Goal: Navigation & Orientation: Find specific page/section

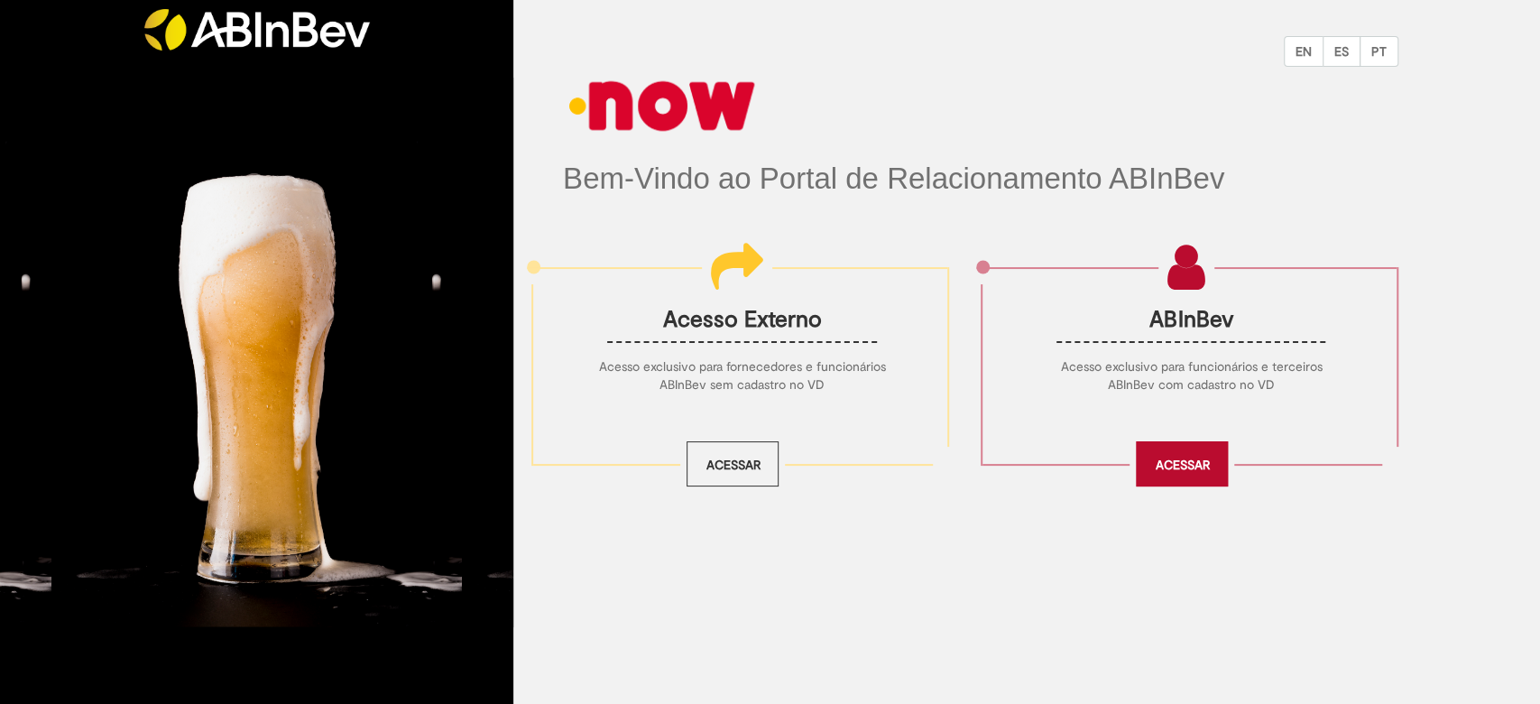
click at [1158, 458] on link "Acessar" at bounding box center [1182, 463] width 92 height 45
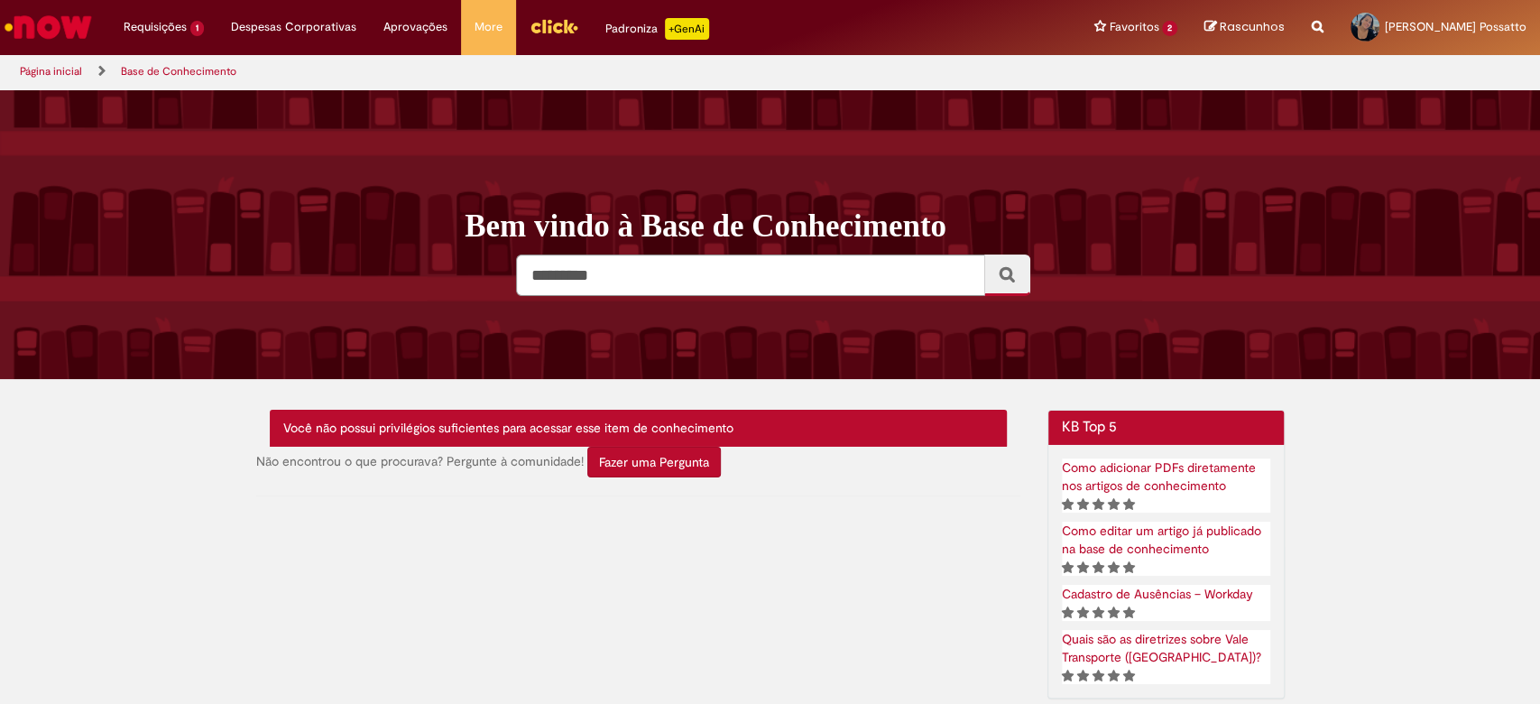
click at [539, 32] on img "Menu Cabeçalho" at bounding box center [554, 26] width 49 height 27
click at [68, 23] on img "Ir para a Homepage" at bounding box center [48, 27] width 93 height 36
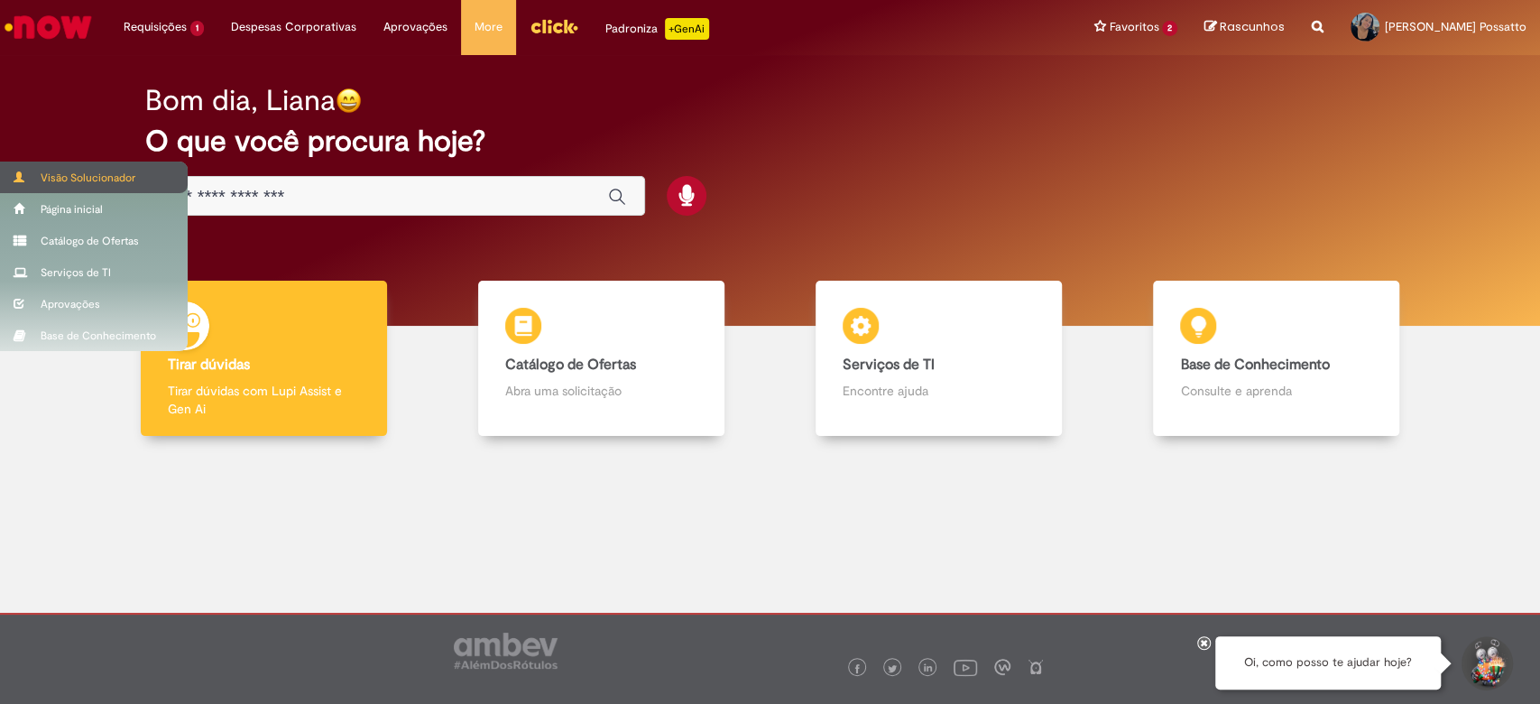
click at [58, 177] on div "Visão Solucionador" at bounding box center [94, 177] width 188 height 32
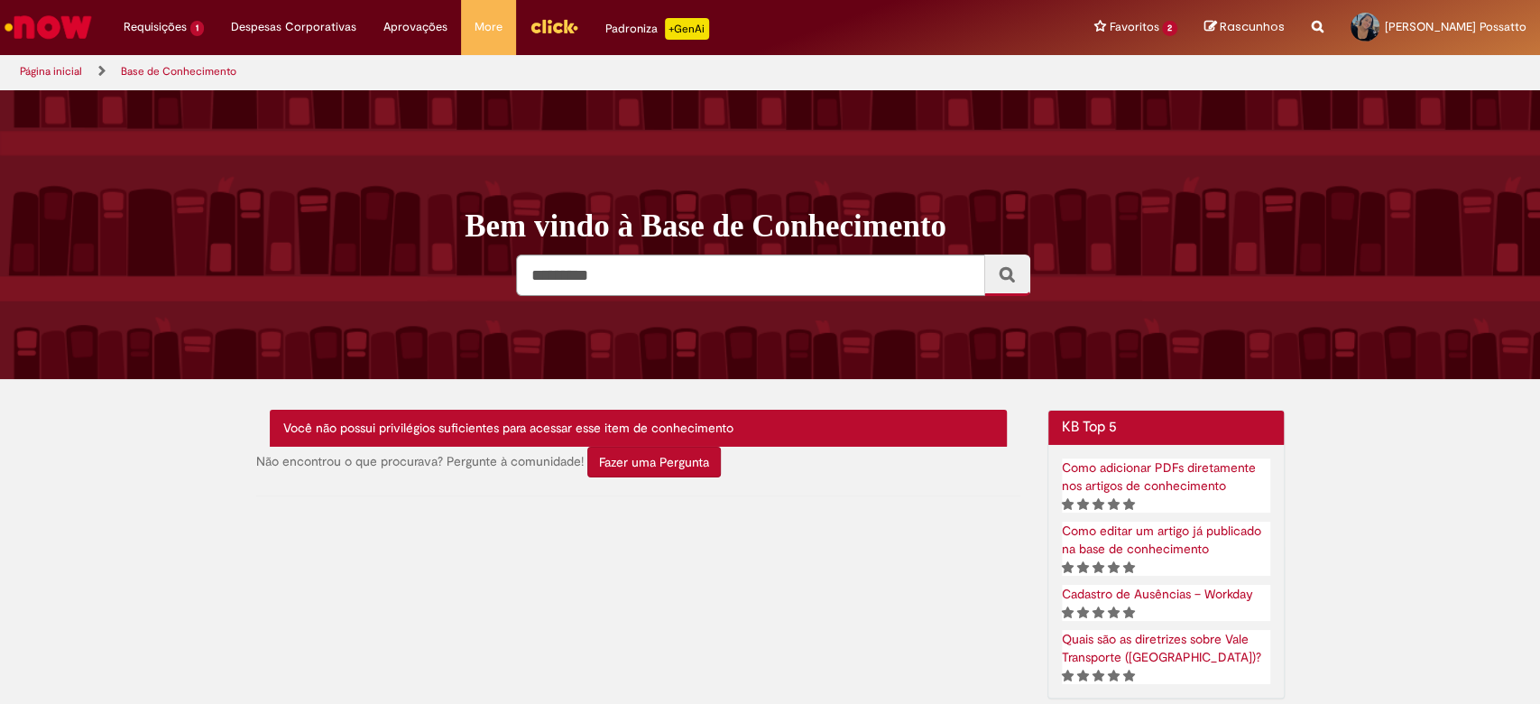
click at [52, 23] on img "Ir para a Homepage" at bounding box center [48, 27] width 93 height 36
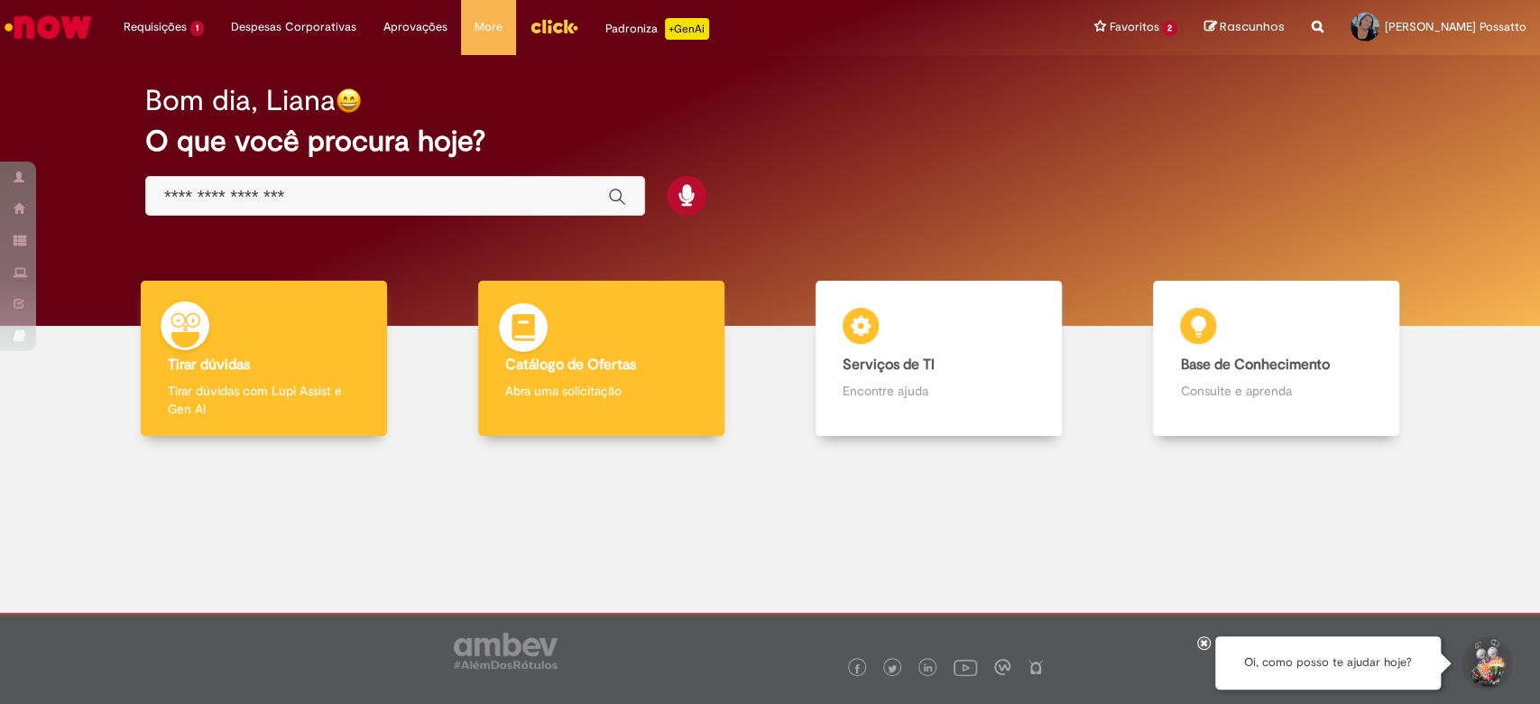
click at [597, 364] on b "Catálogo de Ofertas" at bounding box center [570, 364] width 131 height 18
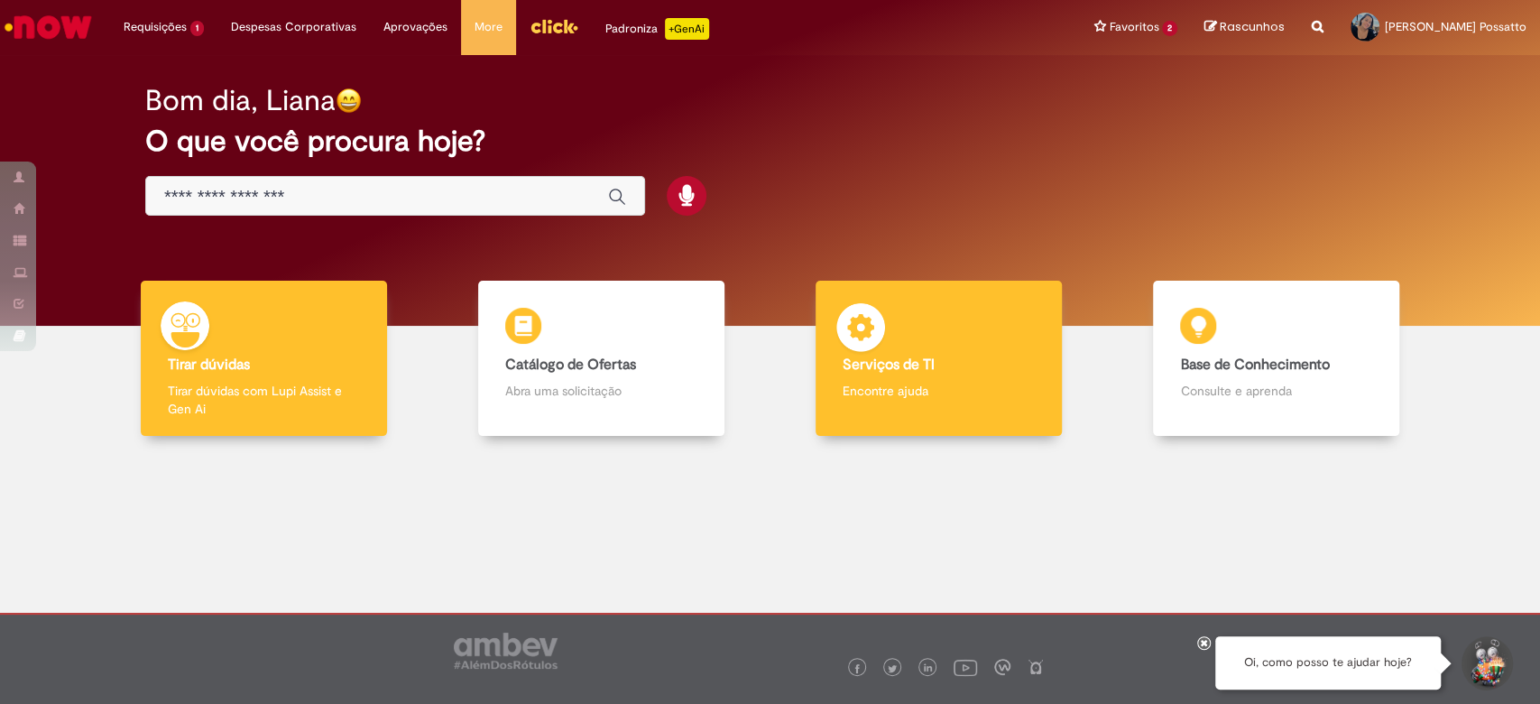
click at [870, 370] on b "Serviços de TI" at bounding box center [889, 364] width 92 height 18
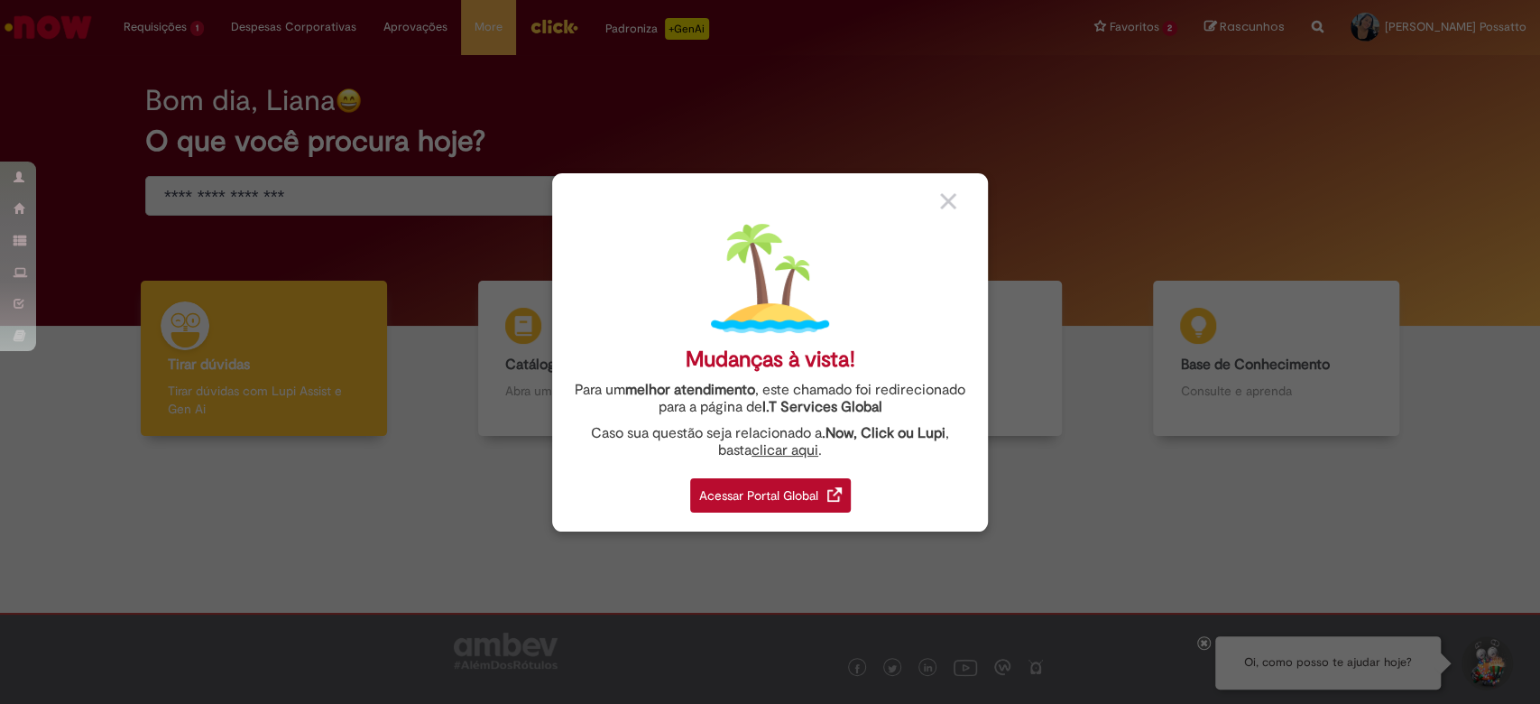
click at [779, 502] on div "Acessar Portal Global" at bounding box center [770, 495] width 161 height 34
